Goal: Task Accomplishment & Management: Manage account settings

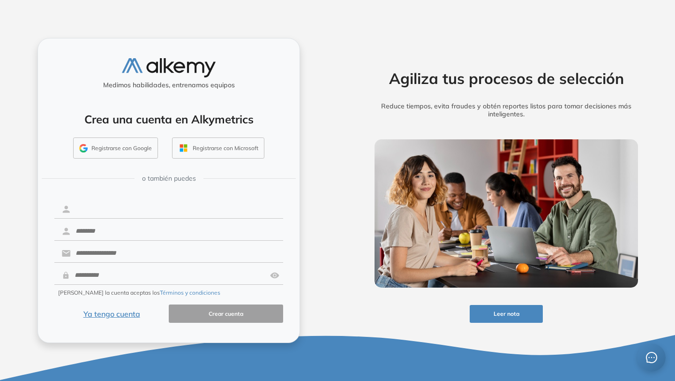
click at [102, 212] on input "text" at bounding box center [177, 209] width 212 height 18
click at [14, 271] on div "Medimos habilidades, entrenamos equipos Crea una cuenta en Alkymetrics Registra…" at bounding box center [169, 190] width 338 height 381
click at [123, 311] on button "Ya tengo cuenta" at bounding box center [111, 313] width 114 height 18
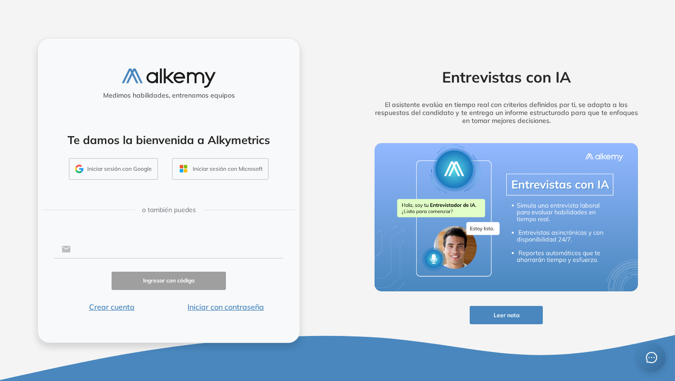
click at [131, 244] on input "text" at bounding box center [177, 249] width 212 height 18
type input "**********"
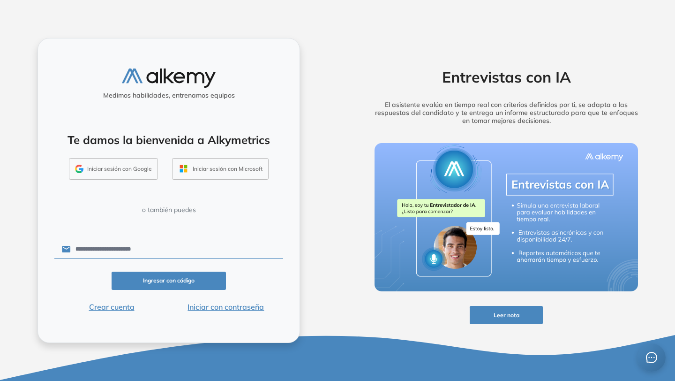
click at [163, 281] on button "Ingresar con código" at bounding box center [169, 281] width 114 height 18
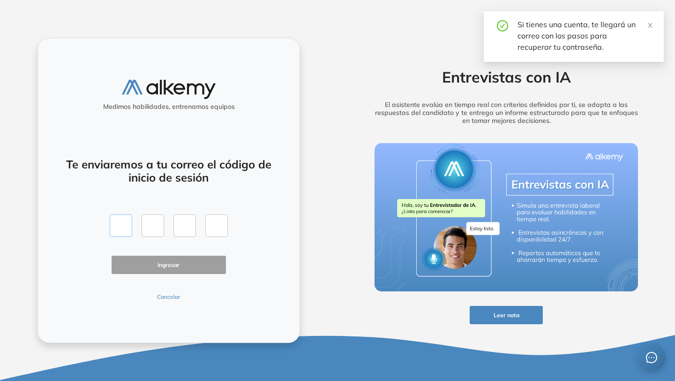
click at [128, 219] on input "text" at bounding box center [121, 225] width 23 height 23
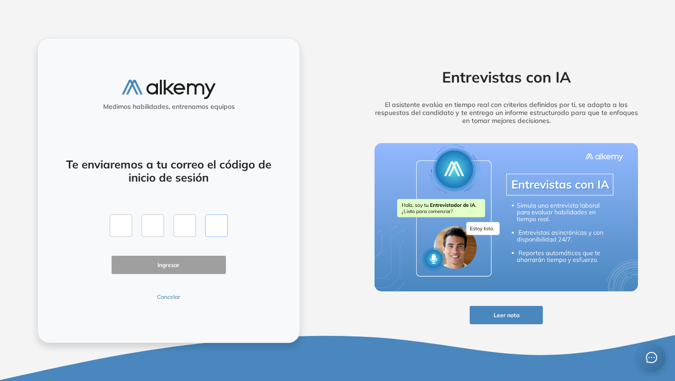
paste input "*"
type input "*"
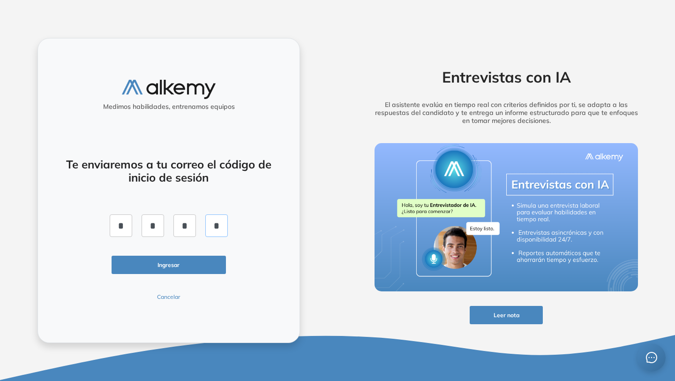
click button "Ingresar" at bounding box center [169, 265] width 114 height 18
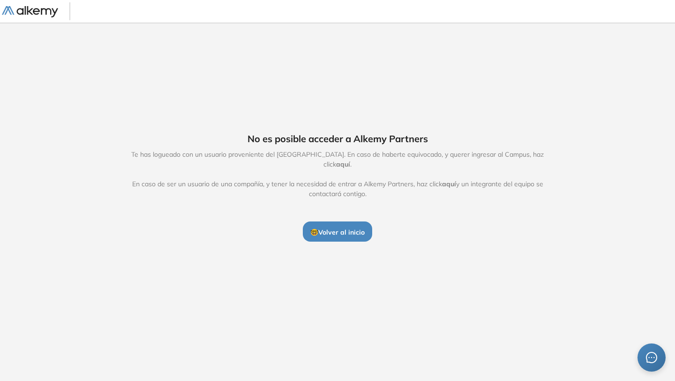
click at [353, 230] on span "🤓 Volver al inicio" at bounding box center [337, 232] width 54 height 8
